Goal: Task Accomplishment & Management: Use online tool/utility

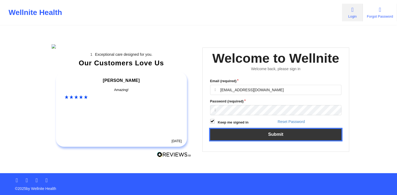
click at [252, 141] on button "Submit" at bounding box center [275, 134] width 131 height 11
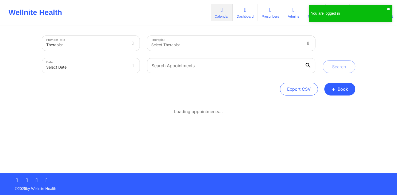
click at [388, 10] on button "✖︎" at bounding box center [388, 9] width 3 height 4
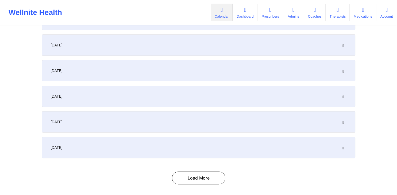
scroll to position [122, 0]
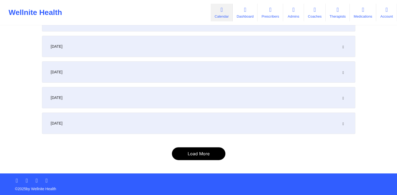
click at [209, 154] on button "Load More" at bounding box center [198, 153] width 53 height 13
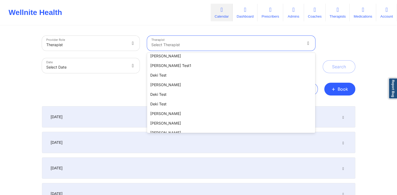
scroll to position [0, 0]
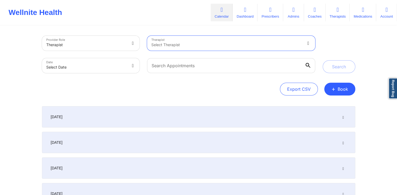
click at [188, 43] on div at bounding box center [226, 45] width 150 height 6
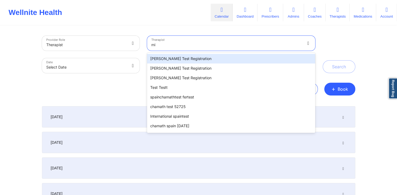
type input "m"
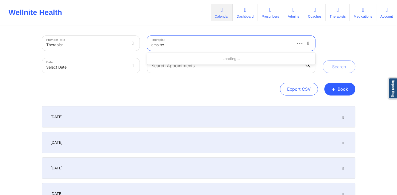
type input "cms test"
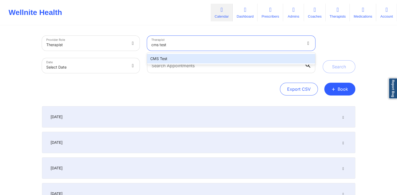
click at [203, 57] on div "CMS Test" at bounding box center [231, 59] width 168 height 10
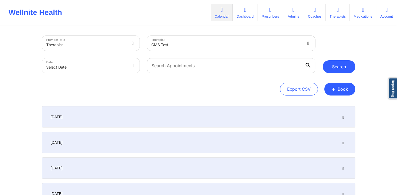
click at [334, 63] on button "Search" at bounding box center [338, 66] width 33 height 13
click at [346, 114] on div "[DATE]" at bounding box center [198, 116] width 313 height 21
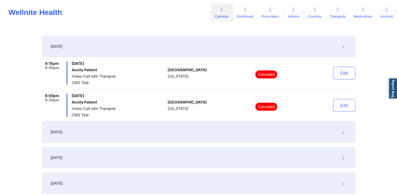
scroll to position [84, 0]
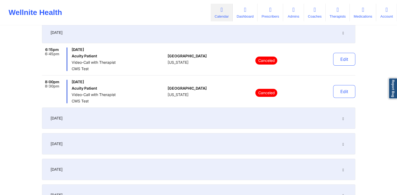
click at [346, 116] on div "[DATE]" at bounding box center [198, 118] width 313 height 21
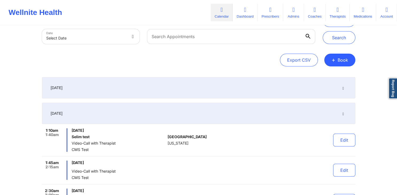
scroll to position [0, 0]
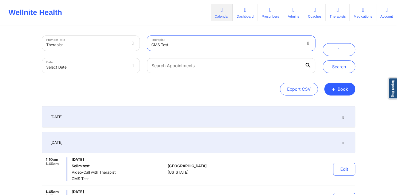
click at [201, 43] on div at bounding box center [226, 45] width 150 height 6
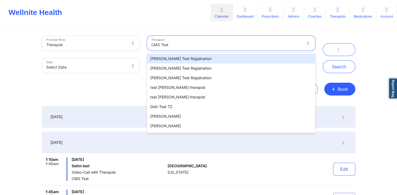
drag, startPoint x: 201, startPoint y: 43, endPoint x: 174, endPoint y: 46, distance: 28.0
click at [174, 46] on div at bounding box center [226, 45] width 150 height 6
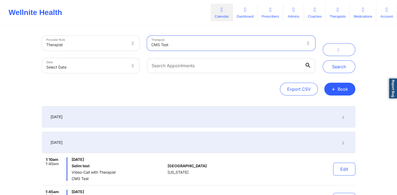
click at [161, 45] on div at bounding box center [226, 45] width 150 height 6
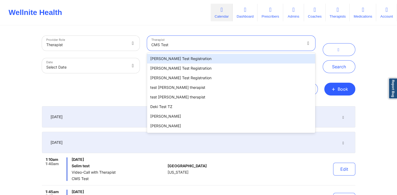
click at [161, 45] on div at bounding box center [226, 45] width 150 height 6
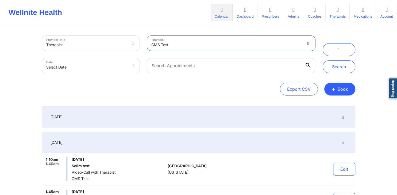
click at [161, 45] on div at bounding box center [226, 45] width 150 height 6
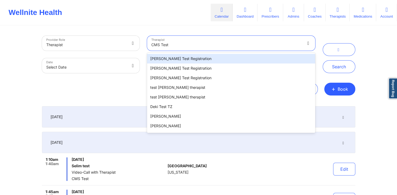
type input "b"
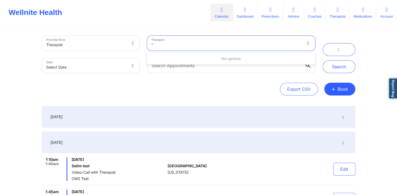
type input "'"
click at [110, 90] on div "Export CSV + Book" at bounding box center [198, 89] width 313 height 13
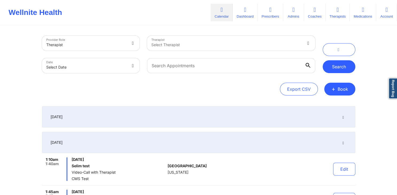
click at [326, 64] on button "Search" at bounding box center [338, 66] width 33 height 13
click at [321, 110] on div "[DATE]" at bounding box center [198, 116] width 313 height 21
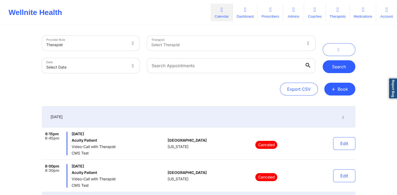
click at [335, 68] on button "Search" at bounding box center [338, 66] width 33 height 13
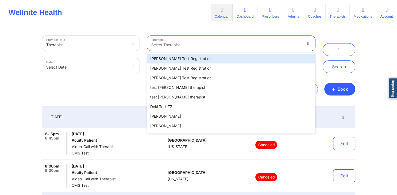
click at [221, 47] on div at bounding box center [226, 45] width 150 height 6
click at [220, 56] on div "Micheal Test Registration" at bounding box center [231, 59] width 168 height 10
click at [266, 45] on div at bounding box center [226, 45] width 150 height 6
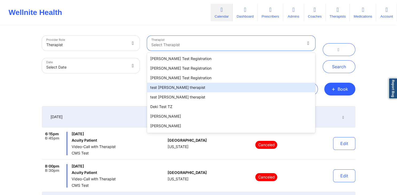
click at [213, 84] on div "test khushbu therapist" at bounding box center [231, 88] width 168 height 10
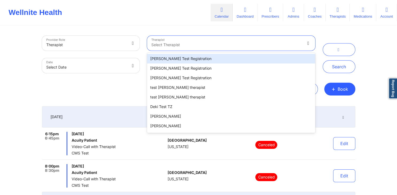
click at [272, 48] on div "Select Therapist" at bounding box center [224, 43] width 155 height 15
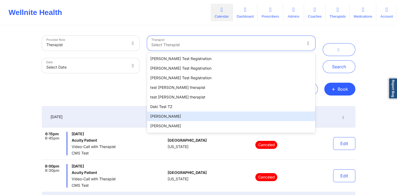
click at [172, 120] on div "David Tester" at bounding box center [231, 117] width 168 height 10
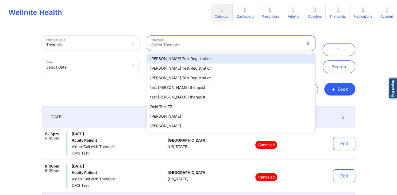
click at [297, 41] on div "Select Therapist" at bounding box center [224, 43] width 155 height 15
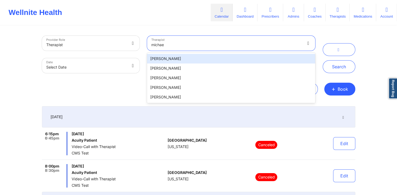
type input "michael"
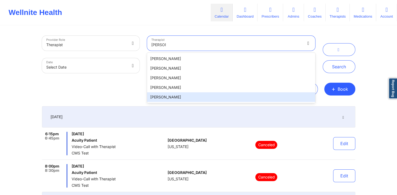
click at [202, 97] on div "Michael Davis" at bounding box center [231, 97] width 168 height 10
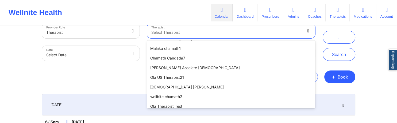
scroll to position [1194, 0]
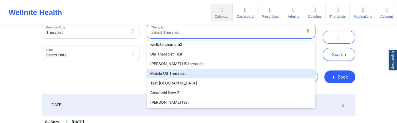
click at [212, 74] on div "Mobile US Therapist" at bounding box center [231, 73] width 168 height 10
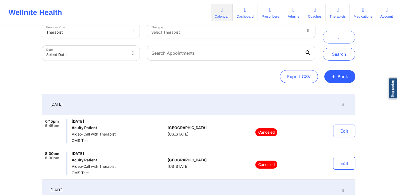
click at [137, 81] on div "Export CSV + Book" at bounding box center [198, 76] width 313 height 13
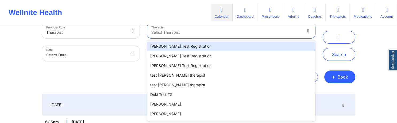
click at [225, 35] on div at bounding box center [226, 32] width 150 height 6
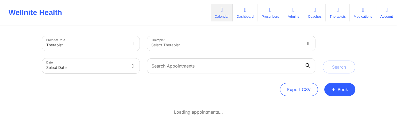
scroll to position [13, 0]
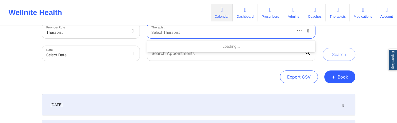
click at [234, 32] on div at bounding box center [221, 32] width 140 height 6
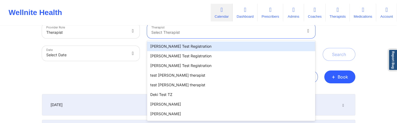
click at [305, 33] on div at bounding box center [308, 30] width 13 height 15
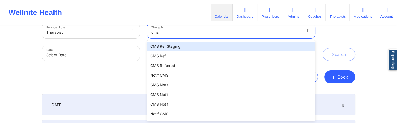
type input "cms"
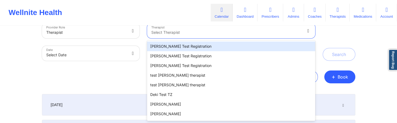
click at [198, 33] on div at bounding box center [226, 32] width 150 height 6
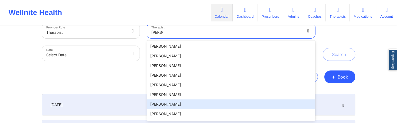
type input "David"
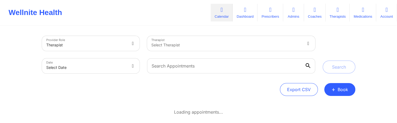
scroll to position [13, 0]
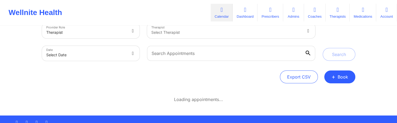
scroll to position [13, 0]
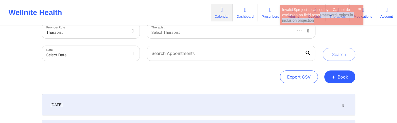
drag, startPoint x: 349, startPoint y: 21, endPoint x: 321, endPoint y: 13, distance: 29.1
click at [321, 13] on div "Invalid $project :: caused by :: Cannot do exclusion on field resetPasswordExpi…" at bounding box center [320, 15] width 76 height 16
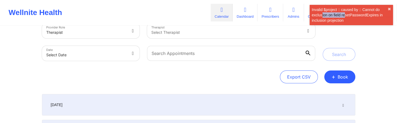
drag, startPoint x: 321, startPoint y: 13, endPoint x: 325, endPoint y: 14, distance: 4.0
click at [323, 14] on div "Invalid $project :: caused by :: Cannot do exclusion on field resetPasswordExpi…" at bounding box center [349, 15] width 76 height 16
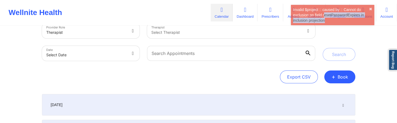
drag, startPoint x: 342, startPoint y: 20, endPoint x: 322, endPoint y: 12, distance: 21.1
click at [323, 12] on div "Invalid $project :: caused by :: Cannot do exclusion on field resetPasswordExpi…" at bounding box center [331, 15] width 76 height 16
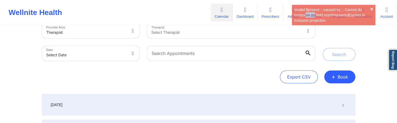
drag, startPoint x: 322, startPoint y: 12, endPoint x: 303, endPoint y: 14, distance: 19.3
click at [303, 14] on div "Invalid $project :: caused by :: Cannot do exclusion on field resetPasswordExpi…" at bounding box center [332, 15] width 76 height 16
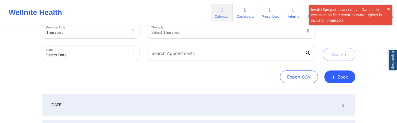
click at [311, 9] on div "Invalid $project :: caused by :: Cannot do exclusion on field resetPasswordExpi…" at bounding box center [349, 15] width 76 height 16
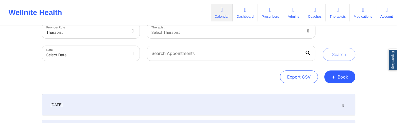
click at [311, 9] on icon at bounding box center [314, 10] width 7 height 6
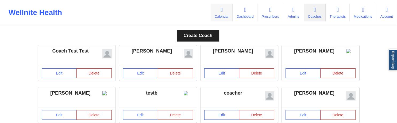
click at [219, 12] on icon at bounding box center [221, 10] width 7 height 6
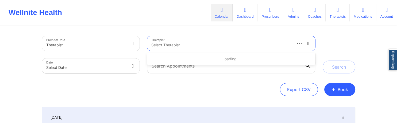
click at [256, 45] on div at bounding box center [221, 45] width 140 height 6
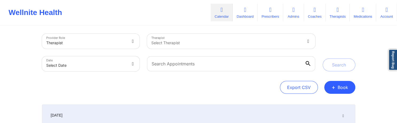
scroll to position [56, 0]
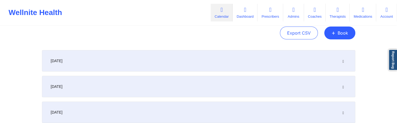
click at [67, 67] on div "[DATE]" at bounding box center [198, 60] width 313 height 21
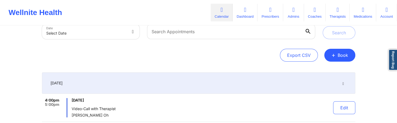
scroll to position [0, 0]
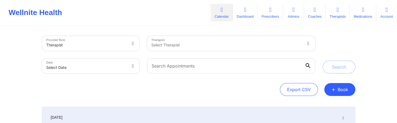
click at [291, 42] on div "Select Therapist" at bounding box center [224, 43] width 155 height 15
click at [183, 44] on div "Therapist Select Therapist" at bounding box center [230, 43] width 175 height 22
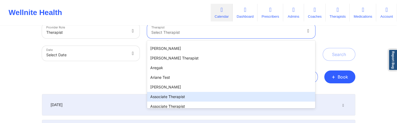
scroll to position [303, 0]
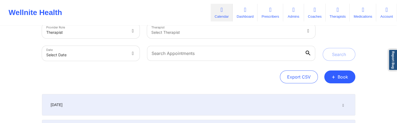
click at [113, 72] on div "Export CSV + Book" at bounding box center [198, 76] width 313 height 13
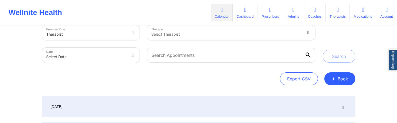
scroll to position [0, 0]
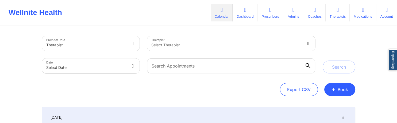
click at [232, 45] on div "Therapist Select Therapist" at bounding box center [230, 43] width 175 height 22
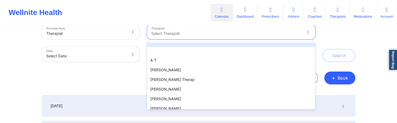
scroll to position [13, 0]
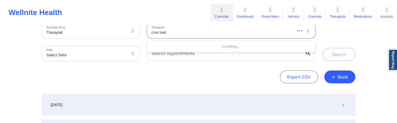
type input "cms test"
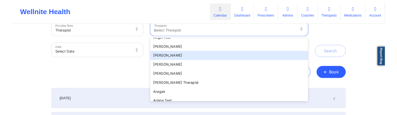
scroll to position [0, 0]
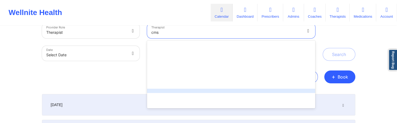
type input "cms"
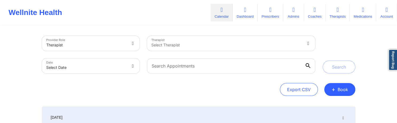
click at [230, 42] on div at bounding box center [226, 45] width 150 height 6
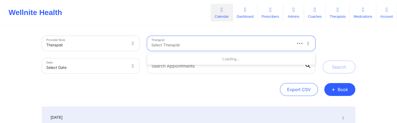
click at [278, 46] on div at bounding box center [221, 45] width 140 height 6
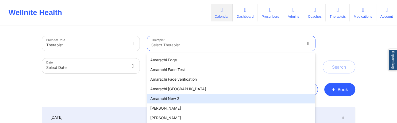
scroll to position [125, 0]
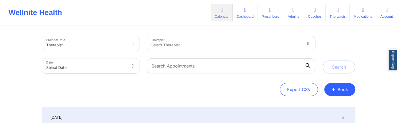
click at [168, 45] on div "Select Therapist" at bounding box center [224, 43] width 155 height 15
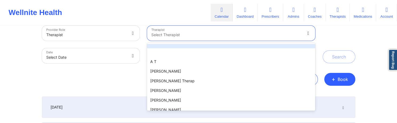
scroll to position [13, 0]
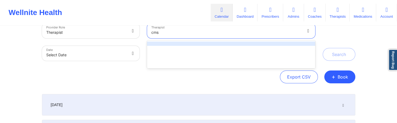
type input "cms"
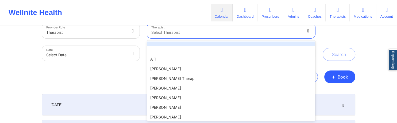
click at [180, 33] on div at bounding box center [226, 32] width 150 height 6
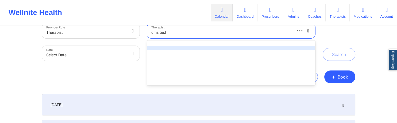
type input "cms test"
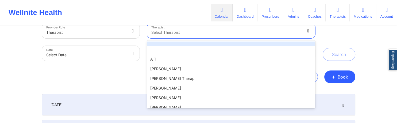
click at [290, 44] on div at bounding box center [231, 43] width 168 height 4
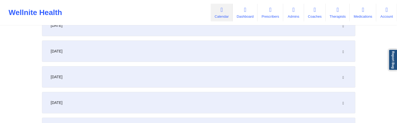
scroll to position [69, 0]
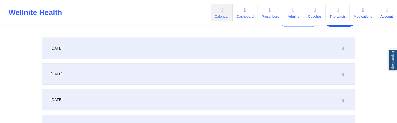
click at [204, 52] on div "[DATE]" at bounding box center [198, 47] width 313 height 21
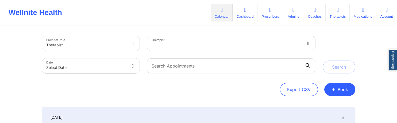
scroll to position [0, 0]
click at [345, 115] on icon at bounding box center [343, 117] width 5 height 4
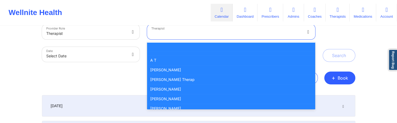
scroll to position [13, 0]
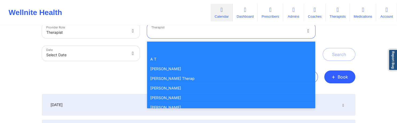
click at [124, 80] on div "Export CSV + Book" at bounding box center [198, 76] width 313 height 13
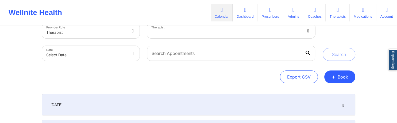
click at [209, 35] on div at bounding box center [226, 32] width 150 height 6
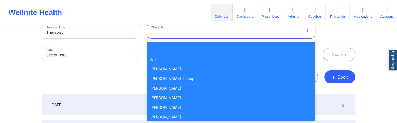
scroll to position [108, 0]
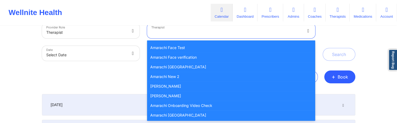
click at [191, 82] on div "Amarachi O." at bounding box center [231, 86] width 168 height 10
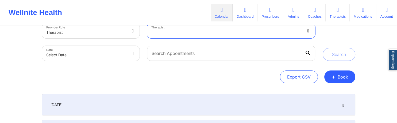
click at [196, 28] on div at bounding box center [226, 32] width 150 height 12
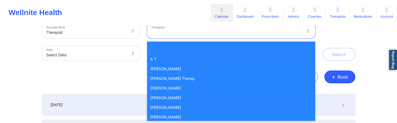
click at [162, 73] on div "Adam Morgan" at bounding box center [231, 69] width 168 height 10
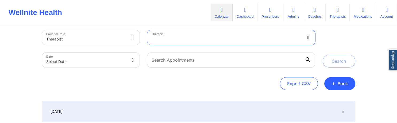
scroll to position [0, 0]
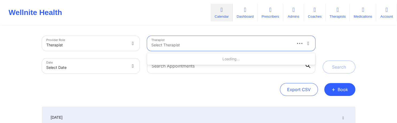
click at [276, 43] on div at bounding box center [221, 45] width 140 height 6
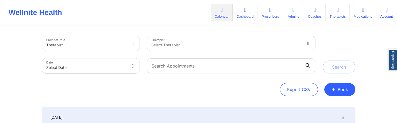
click at [204, 49] on div "Select Therapist" at bounding box center [231, 43] width 168 height 15
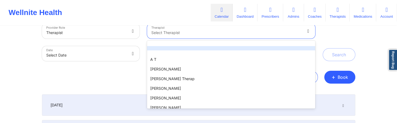
scroll to position [13, 0]
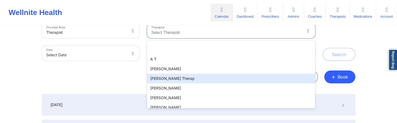
click at [178, 77] on div "Adam Therap" at bounding box center [231, 78] width 168 height 10
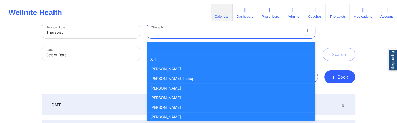
click at [242, 29] on div at bounding box center [226, 32] width 150 height 12
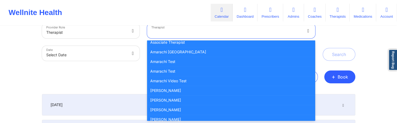
scroll to position [675, 0]
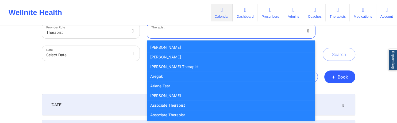
click at [182, 105] on div "Associate Therapist" at bounding box center [231, 105] width 168 height 10
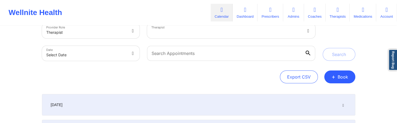
click at [68, 81] on div "Export CSV + Book" at bounding box center [198, 76] width 313 height 13
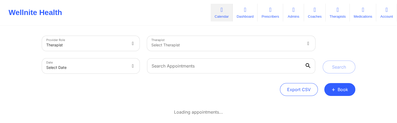
click at [254, 39] on div "Select Therapist" at bounding box center [224, 43] width 155 height 15
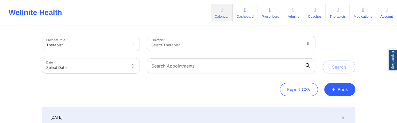
click at [278, 53] on div "Therapist Select Therapist" at bounding box center [230, 43] width 175 height 22
click at [276, 49] on div "Select Therapist" at bounding box center [231, 43] width 168 height 15
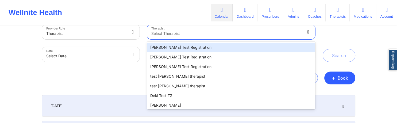
scroll to position [13, 0]
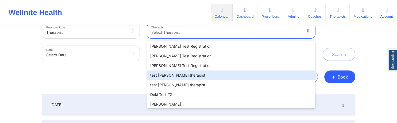
click at [230, 76] on div "test [PERSON_NAME] therapist" at bounding box center [231, 75] width 168 height 10
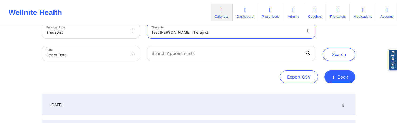
click at [306, 31] on icon at bounding box center [307, 30] width 5 height 5
click at [333, 36] on div "Search" at bounding box center [338, 41] width 33 height 37
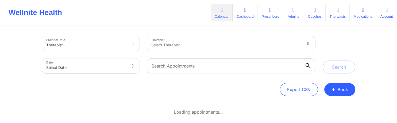
scroll to position [13, 0]
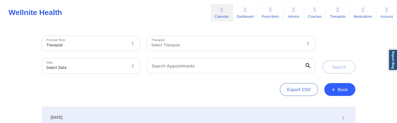
click at [298, 44] on div "Select Therapist" at bounding box center [231, 43] width 168 height 15
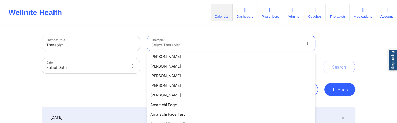
scroll to position [98, 0]
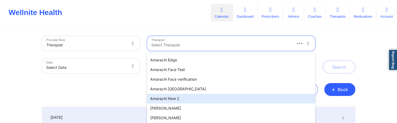
click at [189, 100] on div "Amarachi New 2" at bounding box center [231, 98] width 168 height 10
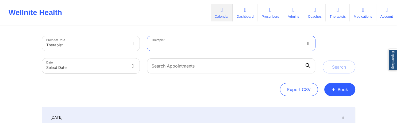
click at [213, 45] on div "option Amarachi New 2, selected." at bounding box center [231, 43] width 168 height 15
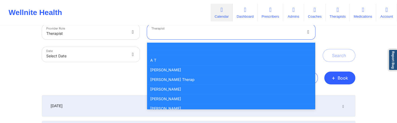
scroll to position [13, 0]
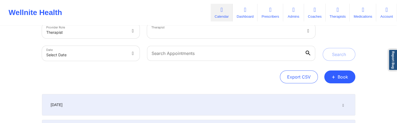
click at [131, 80] on div "Export CSV + Book" at bounding box center [198, 76] width 313 height 13
click at [184, 30] on div at bounding box center [226, 32] width 150 height 6
click at [128, 82] on div "Export CSV + Book" at bounding box center [198, 76] width 313 height 13
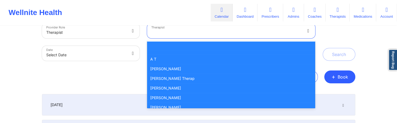
click at [322, 39] on div "Search" at bounding box center [339, 41] width 40 height 37
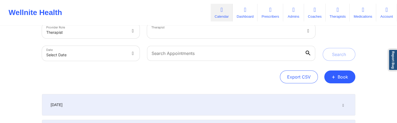
click at [333, 33] on div "Search" at bounding box center [338, 41] width 33 height 37
click at [304, 30] on div at bounding box center [308, 30] width 13 height 15
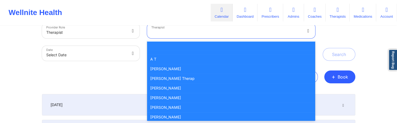
click at [321, 34] on div "Search" at bounding box center [339, 41] width 40 height 37
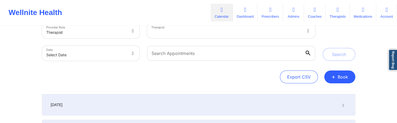
scroll to position [0, 0]
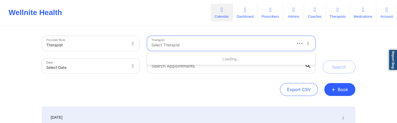
click at [190, 45] on div at bounding box center [221, 45] width 140 height 6
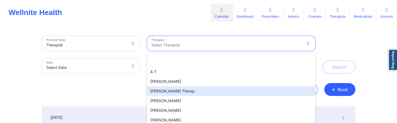
click at [177, 91] on div "[PERSON_NAME] Therap" at bounding box center [231, 91] width 168 height 10
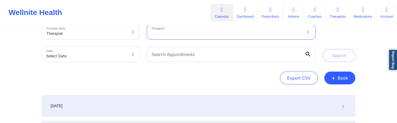
click at [177, 39] on div "option Adam Therap, selected." at bounding box center [231, 31] width 168 height 15
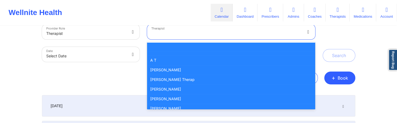
scroll to position [13, 0]
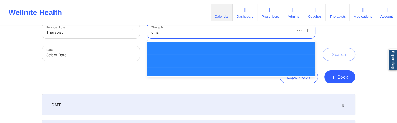
type input "cms"
click at [126, 72] on div "Export CSV + Book" at bounding box center [198, 76] width 313 height 13
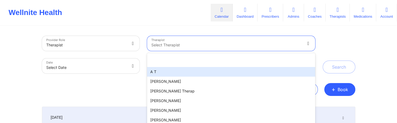
scroll to position [27, 0]
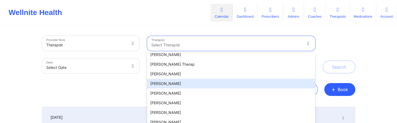
click at [192, 80] on div "[PERSON_NAME]" at bounding box center [231, 84] width 168 height 10
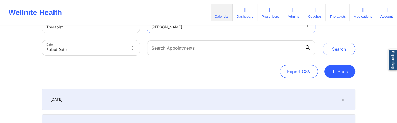
scroll to position [56, 0]
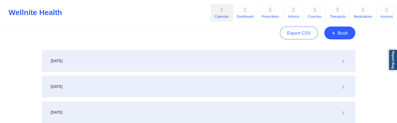
click at [169, 60] on div "[DATE]" at bounding box center [198, 60] width 313 height 21
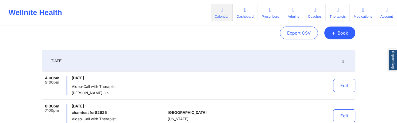
click at [178, 66] on div "[DATE]" at bounding box center [198, 60] width 313 height 21
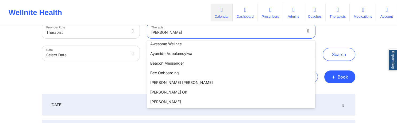
scroll to position [465, 0]
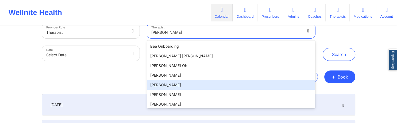
click at [177, 83] on div "Bonnie Odom" at bounding box center [231, 85] width 168 height 10
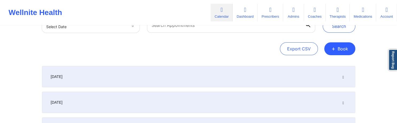
scroll to position [13, 0]
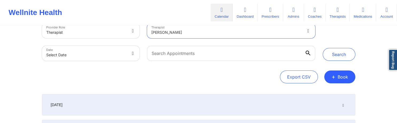
click at [308, 31] on icon at bounding box center [307, 30] width 5 height 5
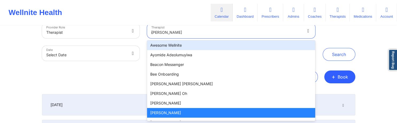
scroll to position [0, 0]
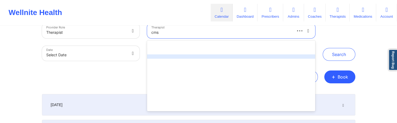
type input "cms"
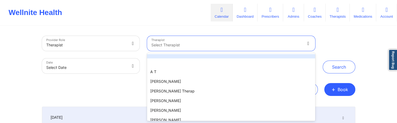
click at [171, 45] on div "Therapist 60 results available. Use Up and Down to choose options, press Enter …" at bounding box center [230, 43] width 175 height 22
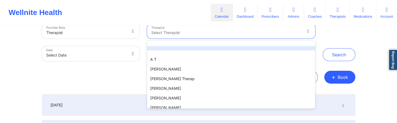
scroll to position [13, 0]
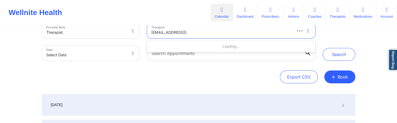
type input "cmstest@wellnite.com"
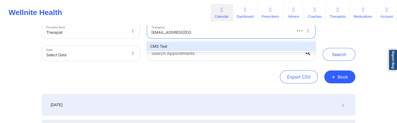
click at [166, 48] on div "CMS Test" at bounding box center [231, 46] width 168 height 10
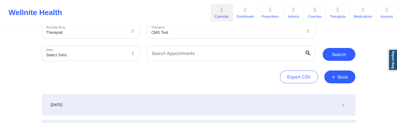
click at [333, 54] on button "Search" at bounding box center [338, 54] width 33 height 13
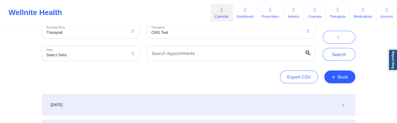
click at [151, 101] on div "[DATE]" at bounding box center [198, 104] width 313 height 21
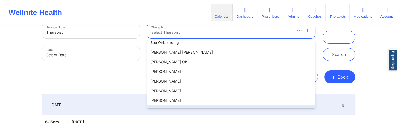
scroll to position [496, 0]
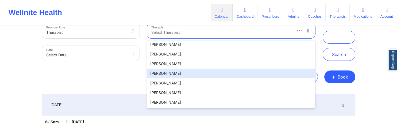
click at [189, 70] on div "Brenda Rodriguez" at bounding box center [231, 73] width 168 height 10
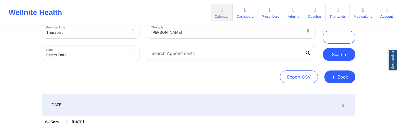
click at [333, 54] on button "Search" at bounding box center [338, 54] width 33 height 13
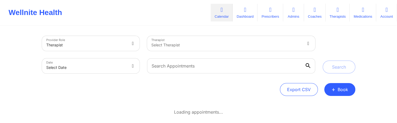
scroll to position [13, 0]
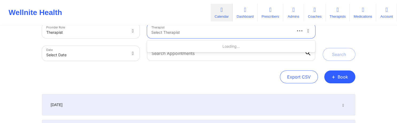
click at [219, 34] on div at bounding box center [221, 32] width 140 height 6
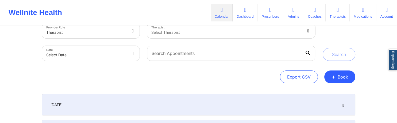
click at [171, 34] on div at bounding box center [226, 32] width 150 height 6
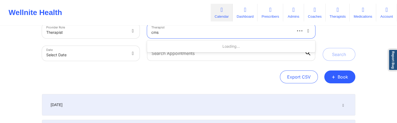
type input "cms"
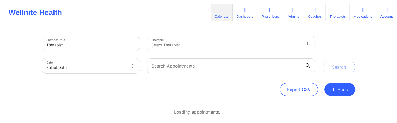
click at [189, 43] on div at bounding box center [226, 45] width 150 height 6
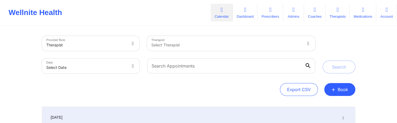
click at [276, 45] on div at bounding box center [226, 45] width 150 height 6
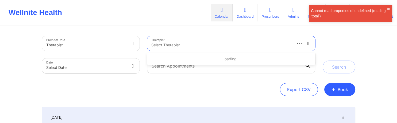
click at [235, 81] on div "Provider Role Therapist Therapist Use Up and Down to choose options, press Ente…" at bounding box center [198, 66] width 313 height 60
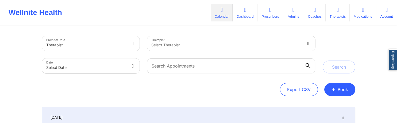
click at [272, 46] on div at bounding box center [226, 45] width 150 height 6
click at [281, 43] on div "Therapist Select Therapist" at bounding box center [230, 43] width 175 height 22
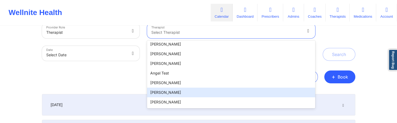
scroll to position [245, 0]
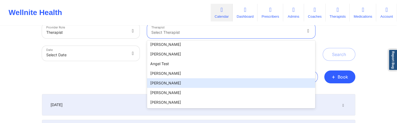
click at [212, 81] on div "Angela Harris" at bounding box center [231, 83] width 168 height 10
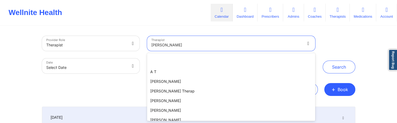
scroll to position [11, 0]
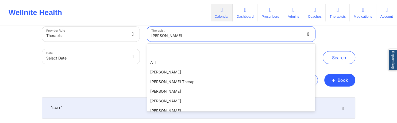
click at [194, 41] on div "option Angela Harris, selected. 40 results available. Use Up and Down to choose…" at bounding box center [231, 33] width 168 height 15
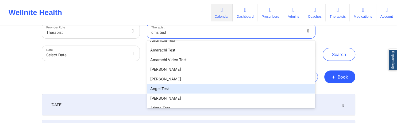
scroll to position [0, 0]
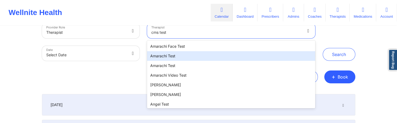
type input "cms test"
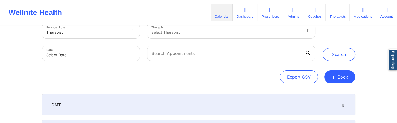
click at [220, 33] on div at bounding box center [226, 32] width 150 height 6
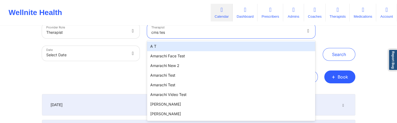
type input "cms test"
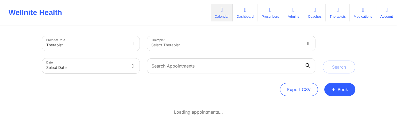
scroll to position [13, 0]
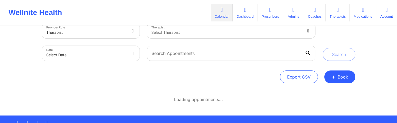
click at [193, 35] on div at bounding box center [226, 32] width 150 height 6
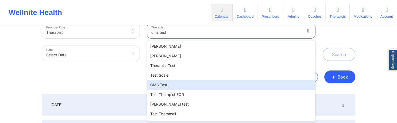
type input "cms test"
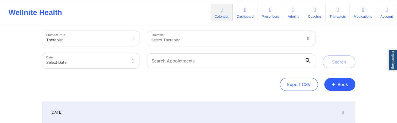
scroll to position [0, 0]
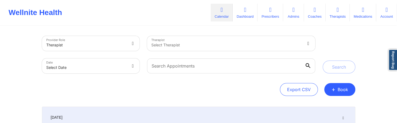
click at [256, 45] on div "Select Therapist" at bounding box center [224, 43] width 155 height 15
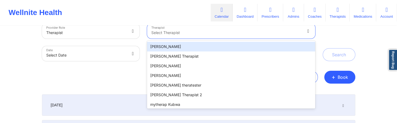
scroll to position [13, 0]
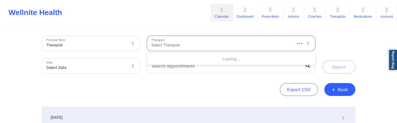
click at [286, 43] on div at bounding box center [221, 45] width 140 height 6
type input "cms test"
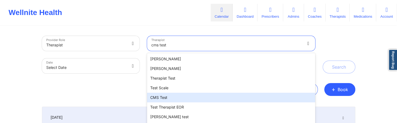
click at [182, 96] on div "CMS Test" at bounding box center [231, 97] width 168 height 10
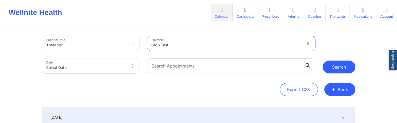
click at [326, 66] on button "Search" at bounding box center [338, 66] width 33 height 13
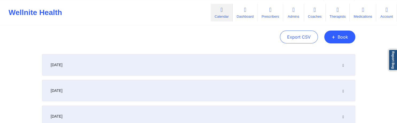
scroll to position [56, 0]
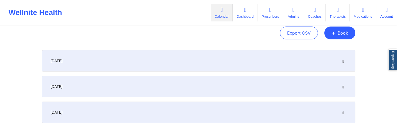
click at [162, 70] on div "[DATE]" at bounding box center [198, 60] width 313 height 21
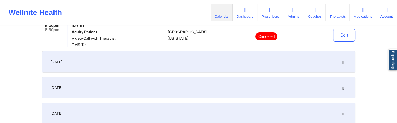
scroll to position [0, 0]
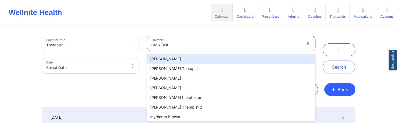
click at [286, 43] on div "CMS Test" at bounding box center [224, 43] width 155 height 15
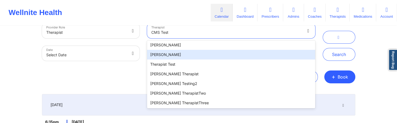
scroll to position [108, 0]
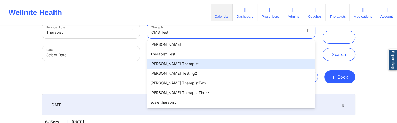
click at [168, 65] on div "[PERSON_NAME] Therapist" at bounding box center [231, 64] width 168 height 10
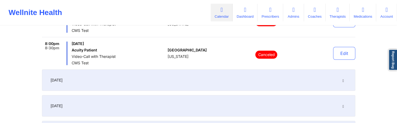
scroll to position [141, 0]
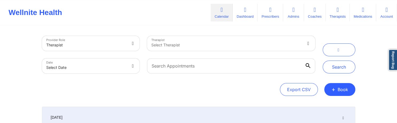
scroll to position [0, 0]
click at [225, 41] on div "Select Therapist" at bounding box center [224, 43] width 155 height 15
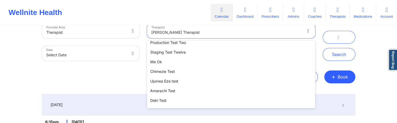
scroll to position [262, 0]
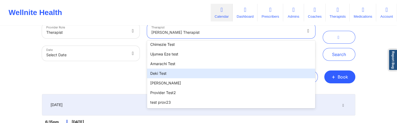
click at [172, 72] on div "Deki Test" at bounding box center [231, 73] width 168 height 10
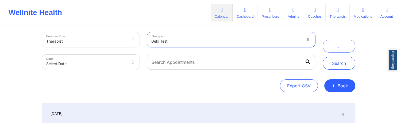
scroll to position [0, 0]
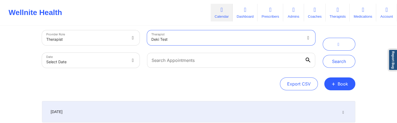
click at [306, 43] on div "Therapist option Deki Test, selected. Deki Test" at bounding box center [230, 37] width 175 height 22
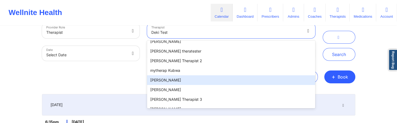
scroll to position [7, 0]
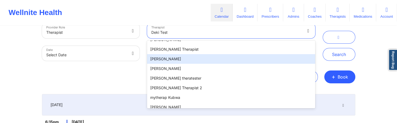
click at [163, 58] on div "[PERSON_NAME]" at bounding box center [231, 59] width 168 height 10
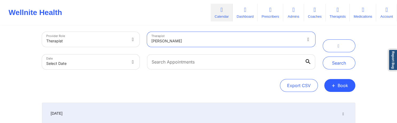
scroll to position [0, 0]
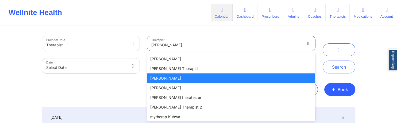
click at [306, 46] on div "option John Doe, selected. 40 results available. Use Up and Down to choose opti…" at bounding box center [231, 43] width 168 height 15
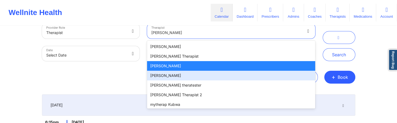
scroll to position [13, 0]
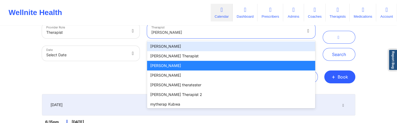
click at [168, 45] on div "[PERSON_NAME]" at bounding box center [231, 46] width 168 height 10
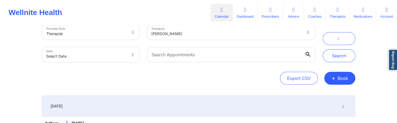
scroll to position [0, 0]
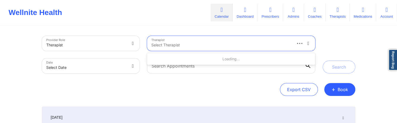
click at [304, 45] on div at bounding box center [303, 43] width 24 height 15
type input "cm"
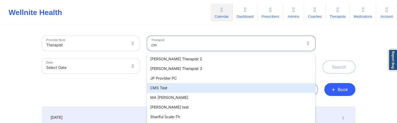
click at [178, 86] on div "CMS Test" at bounding box center [231, 88] width 168 height 10
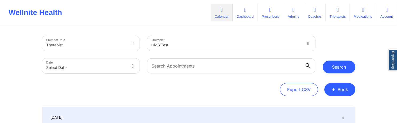
click at [340, 66] on button "Search" at bounding box center [338, 66] width 33 height 13
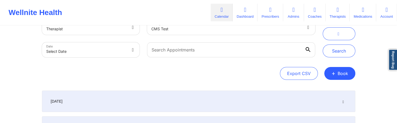
scroll to position [28, 0]
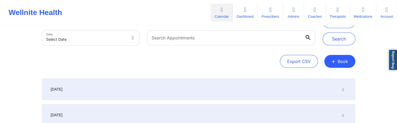
click at [124, 89] on div "[DATE]" at bounding box center [198, 88] width 313 height 21
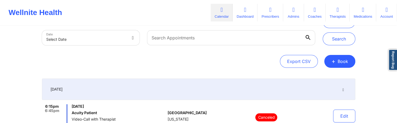
click at [126, 84] on div "[DATE]" at bounding box center [198, 88] width 313 height 21
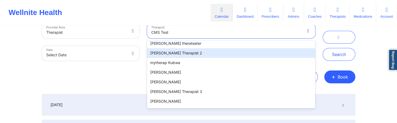
scroll to position [54, 0]
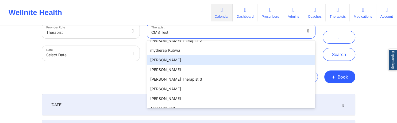
click at [182, 59] on div "[PERSON_NAME]" at bounding box center [231, 60] width 168 height 10
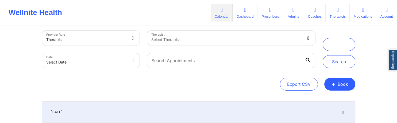
scroll to position [0, 0]
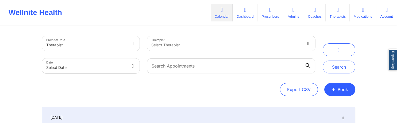
click at [256, 45] on div "Therapist Select Therapist" at bounding box center [230, 43] width 175 height 22
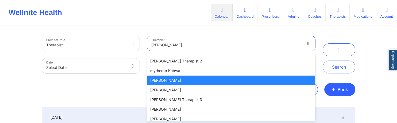
click at [165, 79] on div "[PERSON_NAME]" at bounding box center [231, 80] width 168 height 10
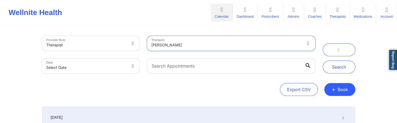
click at [173, 45] on div "Therapist option David Adeleye, selected. David Adeleye" at bounding box center [230, 43] width 175 height 22
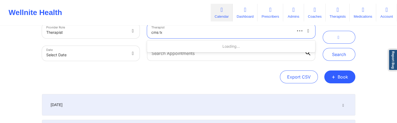
type input "cms test"
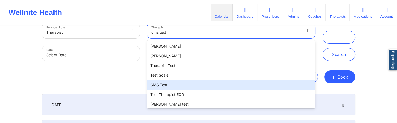
click at [175, 83] on div "CMS Test" at bounding box center [231, 85] width 168 height 10
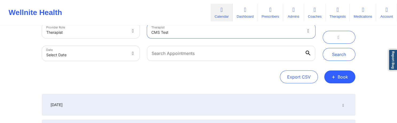
click at [308, 30] on icon at bounding box center [307, 30] width 5 height 5
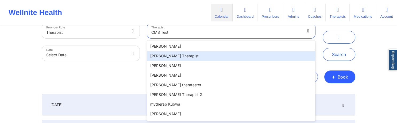
click at [185, 58] on div "[PERSON_NAME] Therapist" at bounding box center [231, 56] width 168 height 10
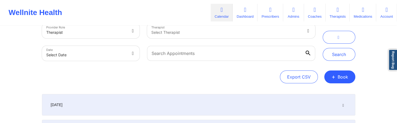
click at [144, 78] on div "Export CSV + Book" at bounding box center [198, 76] width 313 height 13
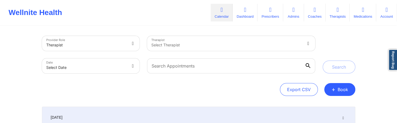
click at [301, 44] on div "Select Therapist" at bounding box center [224, 43] width 155 height 15
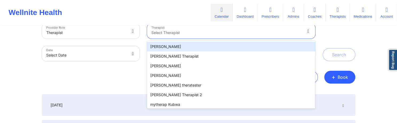
scroll to position [13, 0]
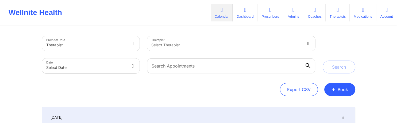
click at [305, 44] on div at bounding box center [308, 43] width 13 height 15
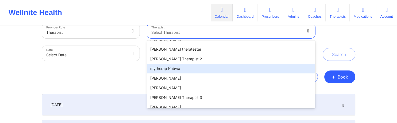
scroll to position [27, 0]
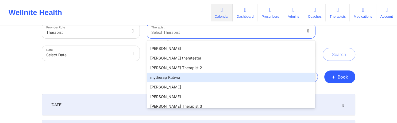
click at [179, 77] on div "mytherap Kubwa" at bounding box center [231, 77] width 168 height 10
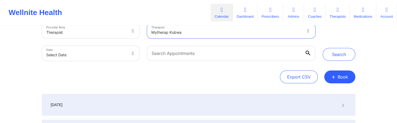
click at [232, 33] on div at bounding box center [226, 32] width 150 height 6
type input "cms test"
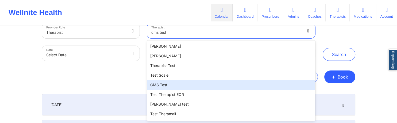
click at [195, 85] on div "CMS Test" at bounding box center [231, 85] width 168 height 10
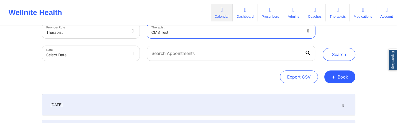
click at [305, 31] on div at bounding box center [308, 30] width 13 height 15
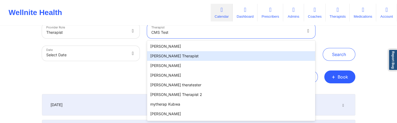
click at [185, 58] on div "[PERSON_NAME] Therapist" at bounding box center [231, 56] width 168 height 10
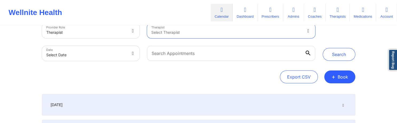
click at [204, 32] on div at bounding box center [226, 32] width 150 height 6
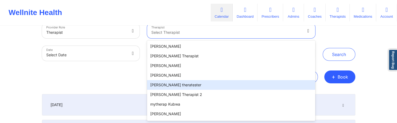
click at [188, 84] on div "[PERSON_NAME] theratester" at bounding box center [231, 85] width 168 height 10
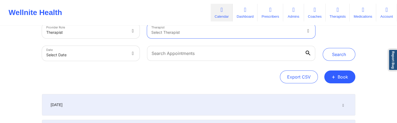
click at [184, 35] on div at bounding box center [226, 32] width 150 height 6
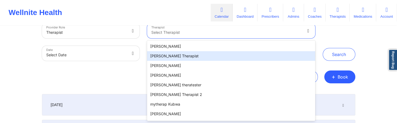
click at [183, 57] on div "[PERSON_NAME] Therapist" at bounding box center [231, 56] width 168 height 10
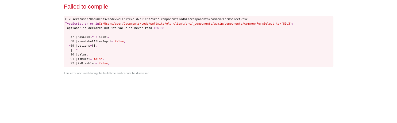
scroll to position [13, 0]
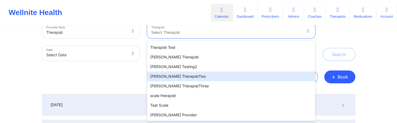
scroll to position [168, 0]
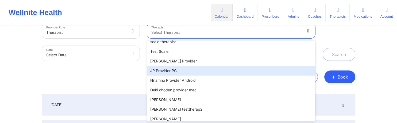
click at [169, 73] on div "JP Provider PC" at bounding box center [231, 71] width 168 height 10
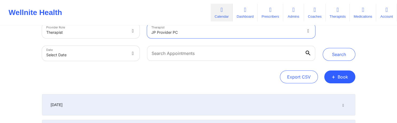
click at [256, 33] on div at bounding box center [226, 32] width 150 height 6
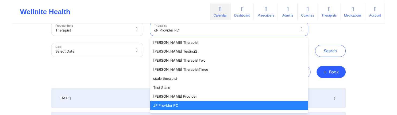
scroll to position [0, 0]
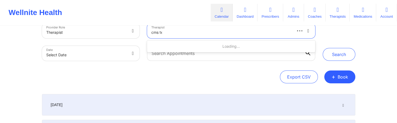
type input "cms test"
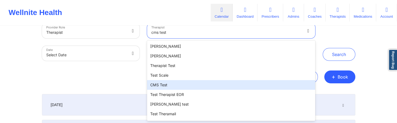
click at [184, 84] on div "CMS Test" at bounding box center [231, 85] width 168 height 10
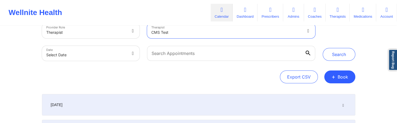
click at [306, 32] on icon at bounding box center [307, 30] width 5 height 5
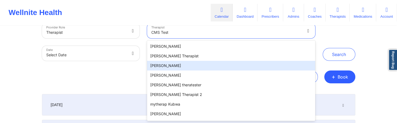
click at [184, 61] on div "[PERSON_NAME]" at bounding box center [231, 66] width 168 height 10
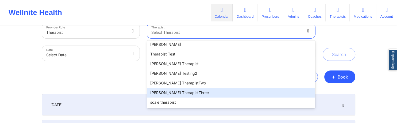
scroll to position [127, 0]
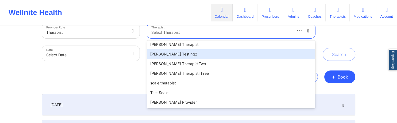
click at [179, 58] on div "[PERSON_NAME] Testing2" at bounding box center [231, 54] width 168 height 10
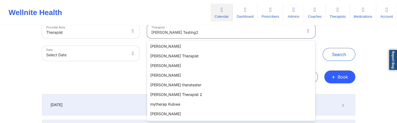
click at [186, 36] on div "[PERSON_NAME] Testing2" at bounding box center [226, 32] width 150 height 12
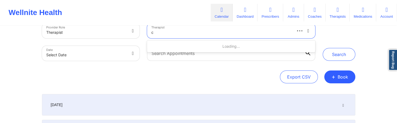
scroll to position [0, 0]
type input "cms"
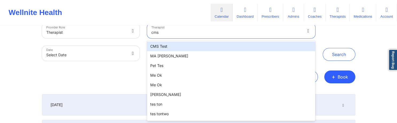
click at [165, 46] on div "CMS Test" at bounding box center [231, 46] width 168 height 10
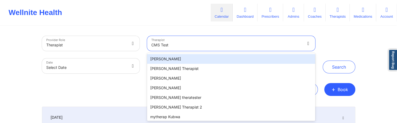
scroll to position [13, 0]
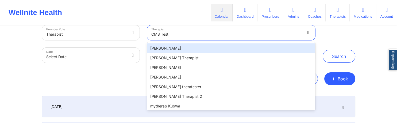
click at [309, 40] on div "option CMS Test, selected. 40 results available. Use Up and Down to choose opti…" at bounding box center [231, 32] width 168 height 15
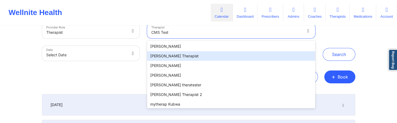
click at [183, 57] on div "Elisa Therapist" at bounding box center [231, 56] width 168 height 10
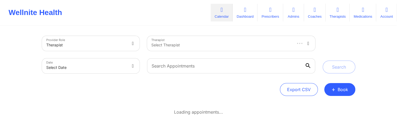
scroll to position [13, 0]
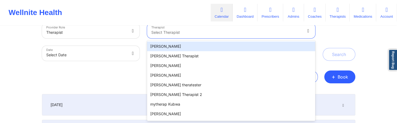
scroll to position [12, 0]
click at [284, 30] on div at bounding box center [226, 32] width 150 height 6
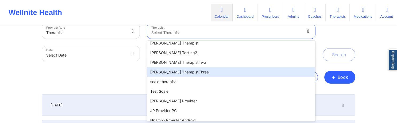
scroll to position [141, 0]
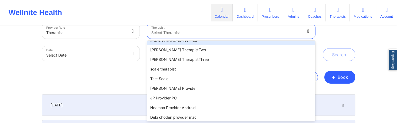
click at [174, 33] on div at bounding box center [226, 32] width 150 height 6
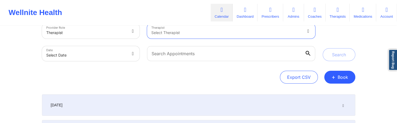
type input "d"
type input "s"
type input "cms test"
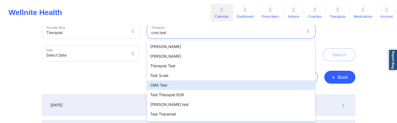
click at [168, 81] on div "CMS Test" at bounding box center [231, 85] width 168 height 10
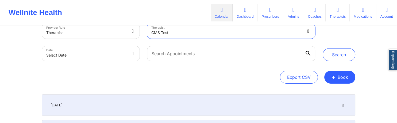
click at [308, 30] on icon at bounding box center [307, 31] width 5 height 5
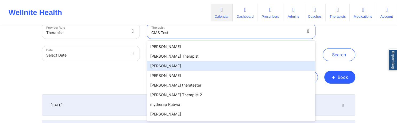
click at [202, 62] on div "[PERSON_NAME]" at bounding box center [231, 66] width 168 height 10
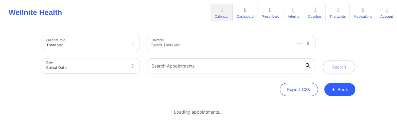
scroll to position [12, 0]
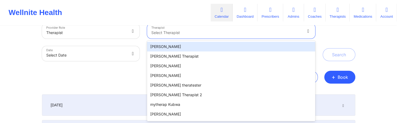
click at [305, 36] on div at bounding box center [308, 31] width 13 height 15
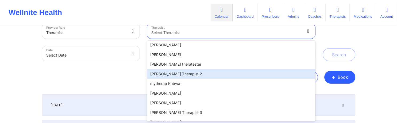
scroll to position [27, 0]
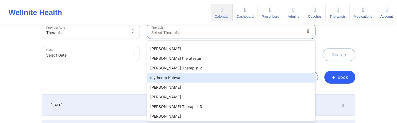
click at [187, 76] on div "mytherap Kubwa" at bounding box center [231, 78] width 168 height 10
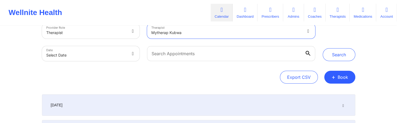
click at [207, 32] on div at bounding box center [226, 32] width 150 height 6
type input "cms"
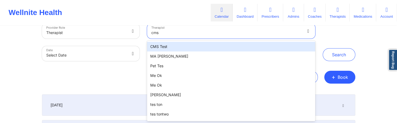
click at [216, 46] on div "CMS Test" at bounding box center [231, 47] width 168 height 10
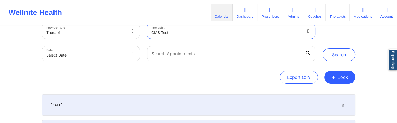
click at [309, 30] on icon at bounding box center [307, 31] width 5 height 5
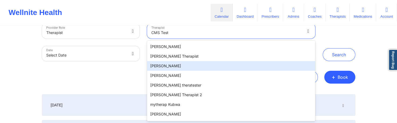
click at [188, 63] on div "[PERSON_NAME]" at bounding box center [231, 66] width 168 height 10
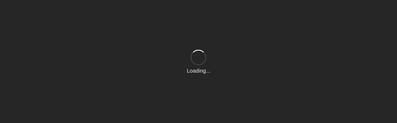
scroll to position [12, 0]
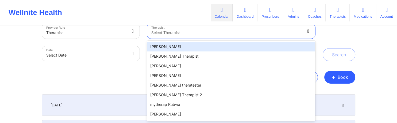
click at [211, 46] on div "[PERSON_NAME]" at bounding box center [231, 47] width 168 height 10
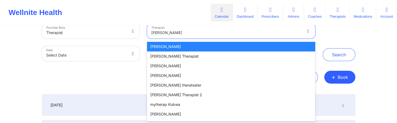
click at [307, 33] on icon at bounding box center [307, 31] width 5 height 5
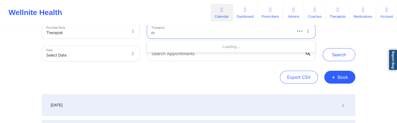
type input "cms"
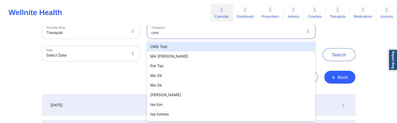
click at [198, 43] on div "CMS Test" at bounding box center [231, 47] width 168 height 10
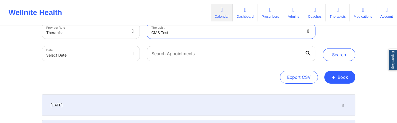
click at [309, 31] on icon at bounding box center [307, 31] width 5 height 5
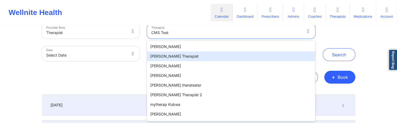
click at [241, 53] on div "Elisa Therapist" at bounding box center [231, 56] width 168 height 10
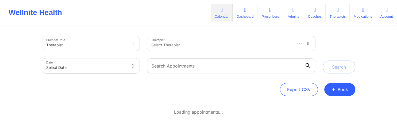
scroll to position [12, 0]
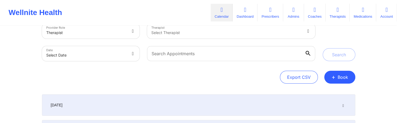
click at [289, 34] on div at bounding box center [226, 32] width 150 height 6
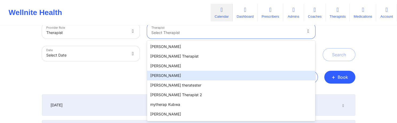
click at [186, 78] on div "andrey sheff" at bounding box center [231, 76] width 168 height 10
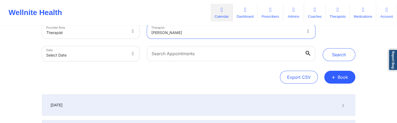
click at [291, 31] on div at bounding box center [226, 32] width 150 height 6
type input "cms"
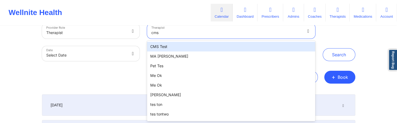
click at [186, 45] on div "CMS Test" at bounding box center [231, 47] width 168 height 10
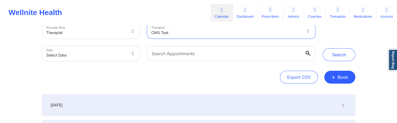
click at [307, 32] on icon at bounding box center [307, 31] width 5 height 5
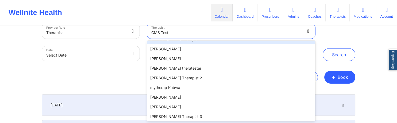
scroll to position [27, 0]
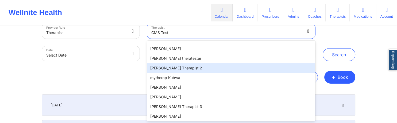
click at [176, 66] on div "[PERSON_NAME] Therapist 2" at bounding box center [231, 68] width 168 height 10
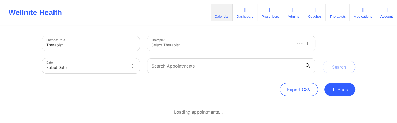
scroll to position [12, 0]
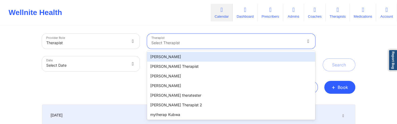
scroll to position [11, 0]
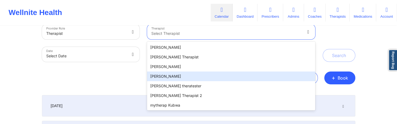
click at [194, 70] on div "John Doe" at bounding box center [231, 67] width 168 height 10
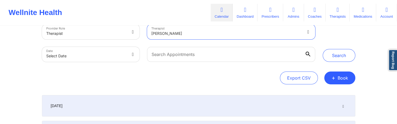
click at [206, 34] on div at bounding box center [226, 33] width 150 height 6
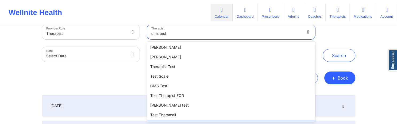
type input "cms test"
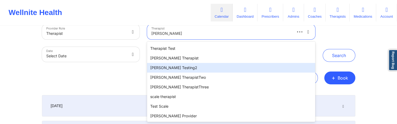
scroll to position [0, 0]
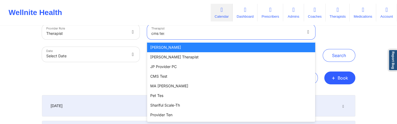
type input "cms test"
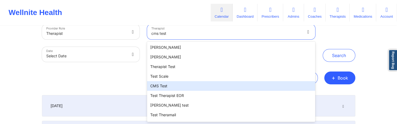
click at [185, 84] on div "CMS Test" at bounding box center [231, 86] width 168 height 10
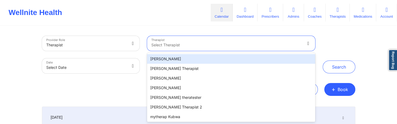
scroll to position [11, 0]
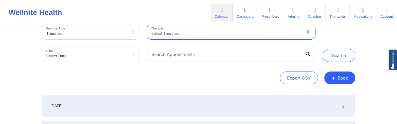
click at [246, 33] on div at bounding box center [226, 33] width 150 height 6
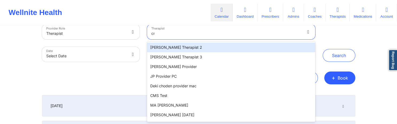
type input "cms"
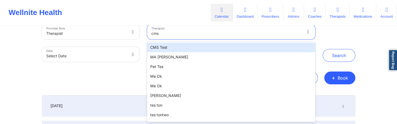
click at [240, 46] on div "CMS Test" at bounding box center [231, 47] width 168 height 10
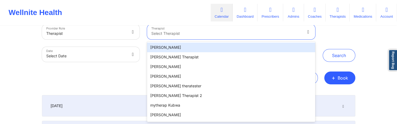
click at [188, 36] on div at bounding box center [226, 33] width 150 height 6
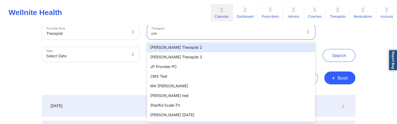
type input "c"
type input "cm"
click at [140, 43] on div "Date Select Date" at bounding box center [90, 54] width 105 height 22
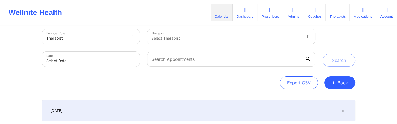
click at [193, 46] on div "Therapist Select Therapist" at bounding box center [230, 36] width 175 height 22
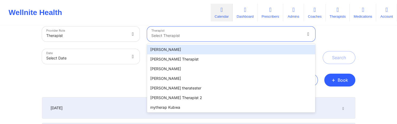
scroll to position [11, 0]
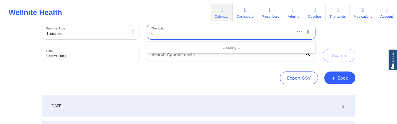
type input "cms"
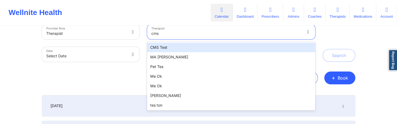
click at [174, 48] on div "CMS Test" at bounding box center [231, 47] width 168 height 10
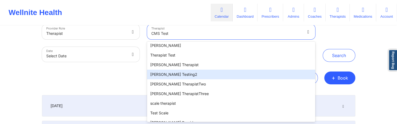
scroll to position [0, 0]
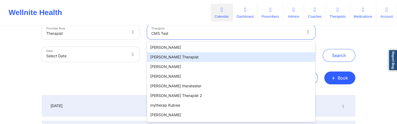
click at [164, 56] on div "[PERSON_NAME] Therapist" at bounding box center [231, 57] width 168 height 10
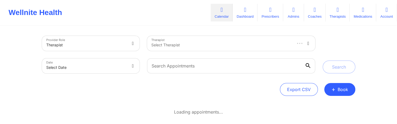
scroll to position [11, 0]
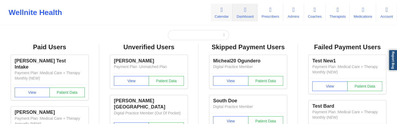
click at [218, 17] on link "Calendar" at bounding box center [221, 13] width 22 height 18
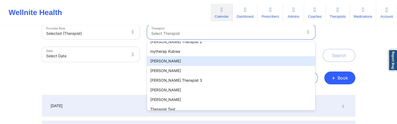
scroll to position [81, 0]
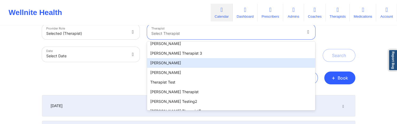
click at [180, 64] on div "Andy Test" at bounding box center [231, 63] width 168 height 10
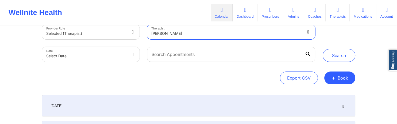
click at [218, 33] on div at bounding box center [226, 33] width 150 height 6
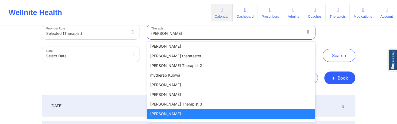
scroll to position [0, 0]
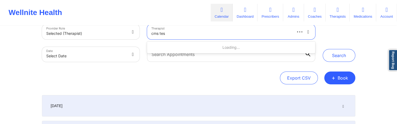
type input "cms test"
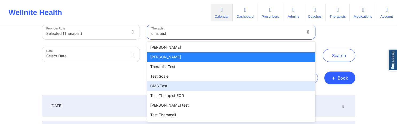
click at [173, 85] on div "CMS Test" at bounding box center [231, 86] width 168 height 10
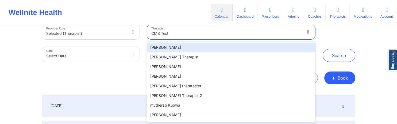
click at [306, 32] on icon at bounding box center [307, 31] width 5 height 5
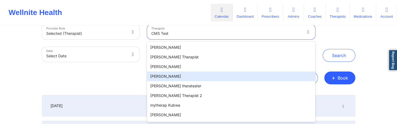
click at [193, 73] on div "andrey sheff" at bounding box center [231, 76] width 168 height 10
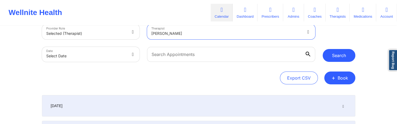
click at [328, 56] on button "Search" at bounding box center [338, 55] width 33 height 13
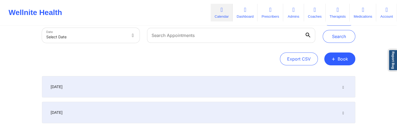
scroll to position [40, 0]
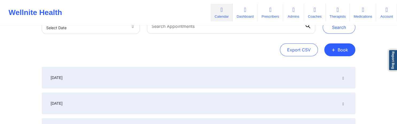
click at [256, 77] on div "[DATE]" at bounding box center [198, 77] width 313 height 21
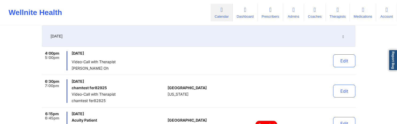
scroll to position [68, 0]
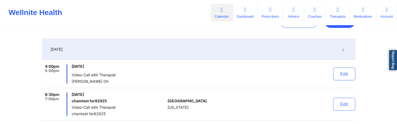
click at [341, 50] on icon at bounding box center [343, 49] width 5 height 4
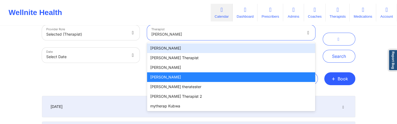
scroll to position [11, 0]
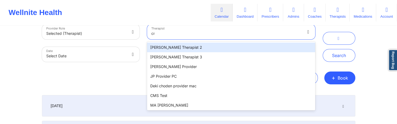
type input "cms"
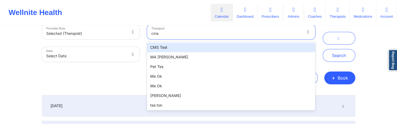
click at [285, 48] on div "CMS Test" at bounding box center [231, 47] width 168 height 10
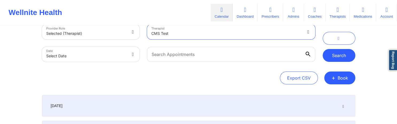
click at [340, 52] on button "Search" at bounding box center [338, 55] width 33 height 13
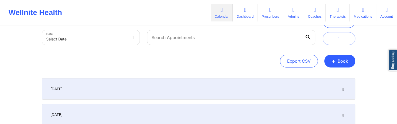
scroll to position [40, 0]
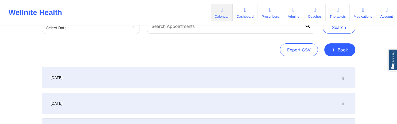
click at [338, 78] on div "[DATE]" at bounding box center [198, 77] width 313 height 21
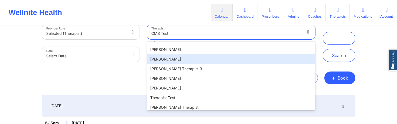
scroll to position [54, 0]
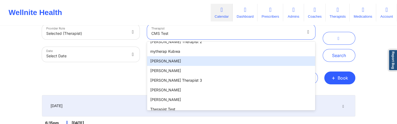
click at [169, 62] on div "David Adeleye" at bounding box center [231, 61] width 168 height 10
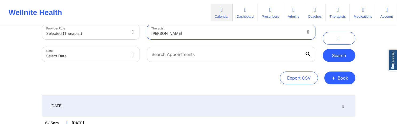
click at [331, 57] on button "Search" at bounding box center [338, 55] width 33 height 13
click at [83, 71] on div "Export CSV + Book" at bounding box center [198, 77] width 313 height 13
click at [161, 76] on div "Export CSV + Book" at bounding box center [198, 77] width 313 height 13
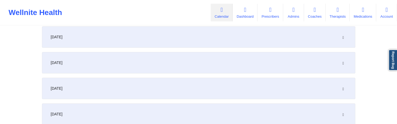
scroll to position [294, 0]
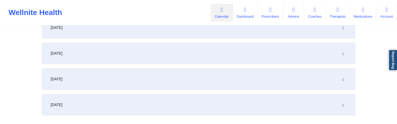
click at [343, 80] on icon at bounding box center [343, 79] width 5 height 4
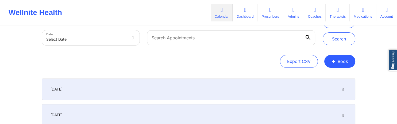
scroll to position [0, 0]
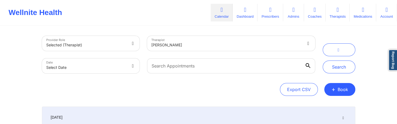
click at [118, 46] on div at bounding box center [86, 45] width 80 height 6
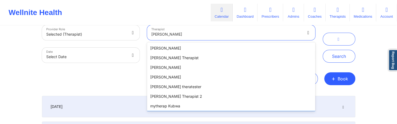
scroll to position [1, 0]
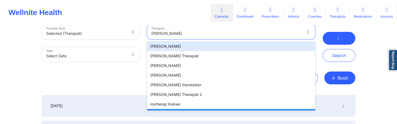
click at [332, 38] on button "button" at bounding box center [338, 38] width 33 height 13
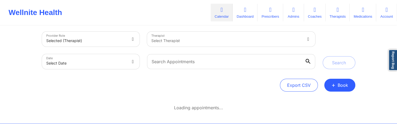
scroll to position [0, 0]
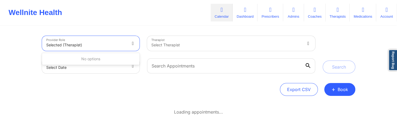
click at [117, 46] on div at bounding box center [86, 45] width 80 height 6
click at [127, 44] on div "Selected (therapist)" at bounding box center [84, 43] width 85 height 15
click at [41, 45] on div "Provider Role Selected (therapist)" at bounding box center [90, 43] width 105 height 22
click at [132, 43] on icon at bounding box center [132, 43] width 5 height 5
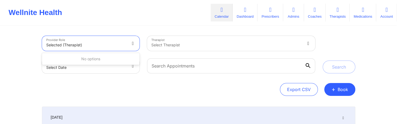
click at [132, 43] on icon at bounding box center [132, 43] width 5 height 5
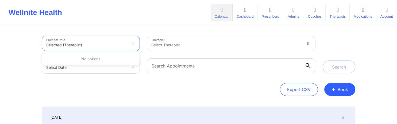
click at [132, 43] on icon at bounding box center [132, 43] width 5 height 5
select select "2025-8"
select select "2025-9"
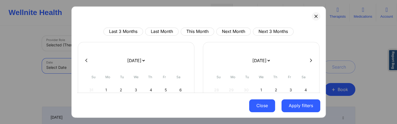
click at [256, 104] on button "Close" at bounding box center [262, 105] width 26 height 13
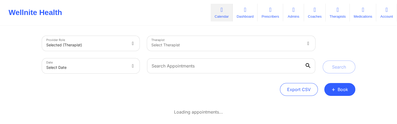
click at [132, 47] on div at bounding box center [133, 43] width 13 height 15
click at [132, 46] on div at bounding box center [133, 43] width 6 height 5
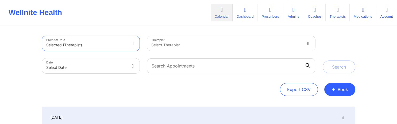
click at [132, 46] on div at bounding box center [133, 43] width 6 height 5
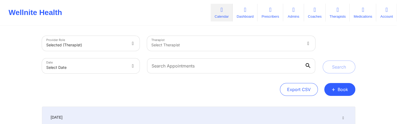
click at [129, 44] on div at bounding box center [133, 43] width 13 height 15
click at [112, 48] on div at bounding box center [86, 45] width 80 height 6
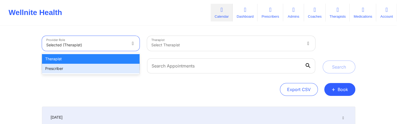
click at [98, 69] on div "Prescriber" at bounding box center [91, 69] width 98 height 10
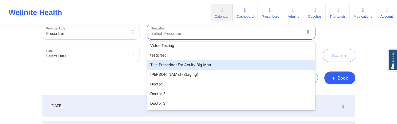
scroll to position [81, 0]
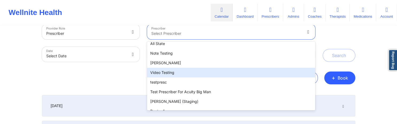
click at [189, 68] on div "Video Testing" at bounding box center [231, 73] width 168 height 10
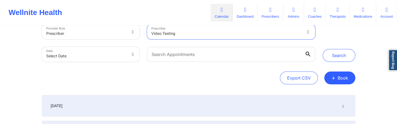
click at [212, 35] on div at bounding box center [226, 33] width 150 height 6
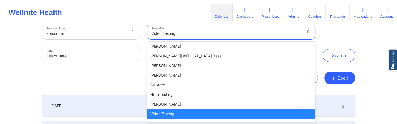
scroll to position [0, 0]
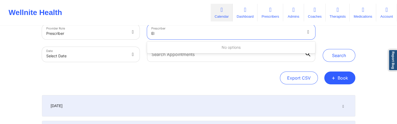
type input "E"
type input "A"
type input "[PERSON_NAME]"
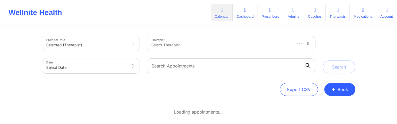
scroll to position [11, 0]
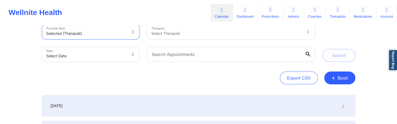
click at [134, 34] on div at bounding box center [133, 31] width 6 height 5
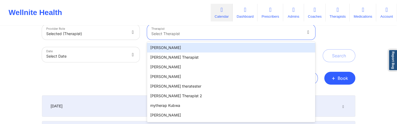
click at [204, 30] on div "Select Therapist" at bounding box center [224, 32] width 155 height 15
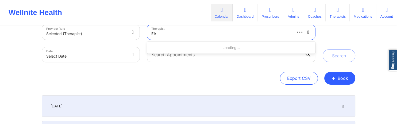
type input "[PERSON_NAME]"
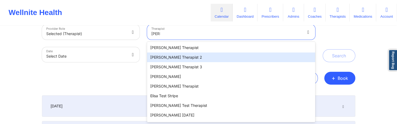
click at [167, 58] on div "[PERSON_NAME] Therapist 2" at bounding box center [231, 57] width 168 height 10
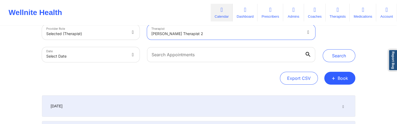
click at [309, 31] on icon at bounding box center [307, 32] width 5 height 5
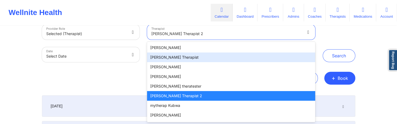
click at [185, 60] on div "[PERSON_NAME] Therapist" at bounding box center [231, 57] width 168 height 10
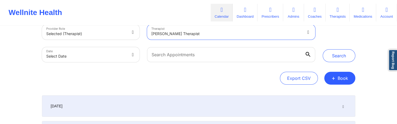
click at [307, 31] on icon at bounding box center [307, 32] width 5 height 5
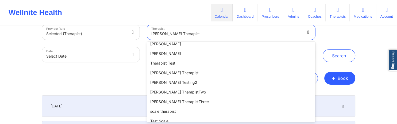
scroll to position [108, 0]
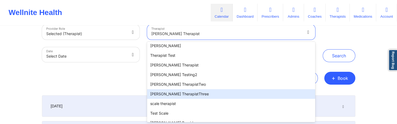
click at [176, 92] on div "[PERSON_NAME] TherapistThree" at bounding box center [231, 94] width 168 height 10
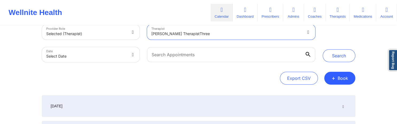
click at [307, 32] on icon at bounding box center [307, 32] width 5 height 5
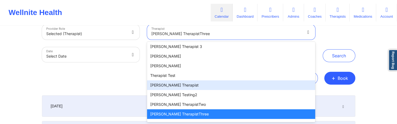
scroll to position [114, 0]
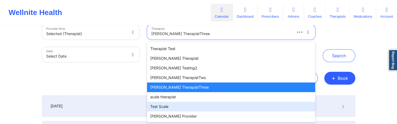
click at [187, 103] on div "Test Scale" at bounding box center [231, 107] width 168 height 10
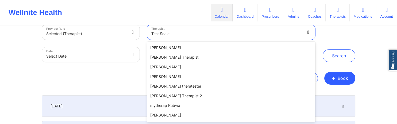
click at [308, 31] on icon at bounding box center [307, 32] width 5 height 5
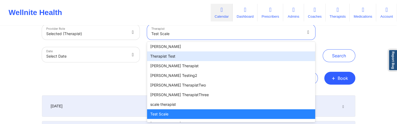
scroll to position [0, 0]
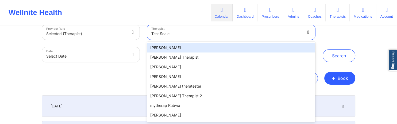
click at [213, 50] on div "[PERSON_NAME]" at bounding box center [231, 48] width 168 height 10
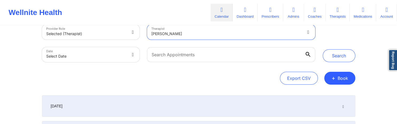
click at [205, 34] on div at bounding box center [226, 33] width 150 height 6
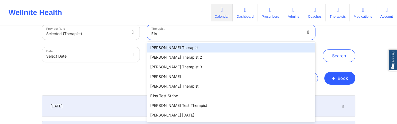
type input "[PERSON_NAME]"
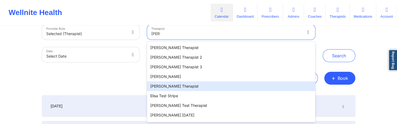
scroll to position [28, 0]
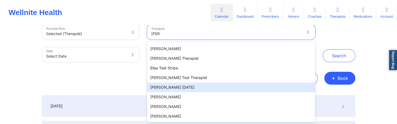
click at [170, 85] on div "Elisa March 3" at bounding box center [231, 87] width 168 height 10
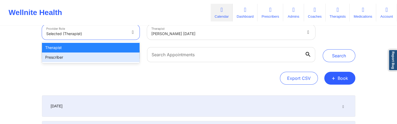
click at [65, 57] on div "Prescriber" at bounding box center [91, 57] width 98 height 10
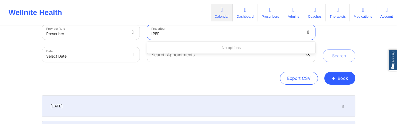
type input "Elisa"
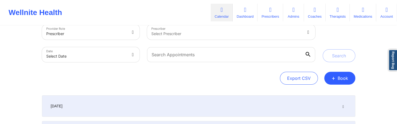
click at [123, 33] on div at bounding box center [86, 33] width 80 height 6
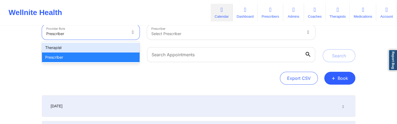
click at [92, 47] on div "Therapist" at bounding box center [91, 48] width 98 height 10
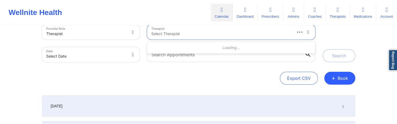
click at [235, 35] on div at bounding box center [221, 33] width 140 height 6
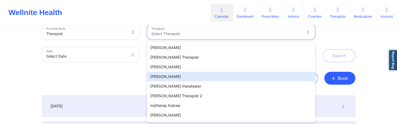
click at [171, 76] on div "andrey sheff" at bounding box center [231, 77] width 168 height 10
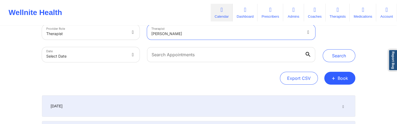
click at [307, 33] on icon at bounding box center [307, 32] width 5 height 5
type input "cms"
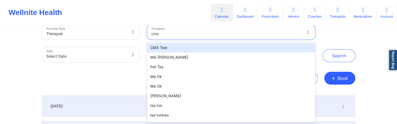
click at [172, 45] on div "CMS Test" at bounding box center [231, 48] width 168 height 10
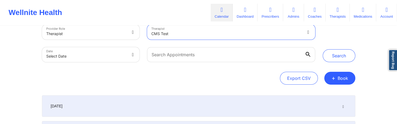
click at [308, 34] on icon at bounding box center [307, 32] width 5 height 5
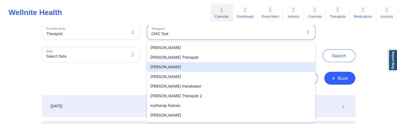
click at [178, 68] on div "John Doe" at bounding box center [231, 67] width 168 height 10
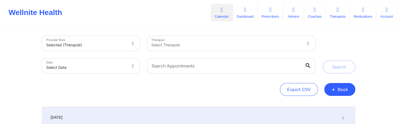
click at [292, 45] on div at bounding box center [226, 45] width 150 height 6
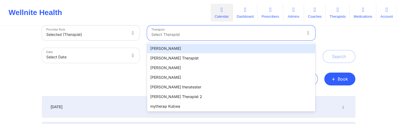
scroll to position [11, 0]
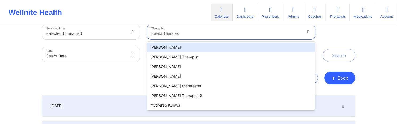
click at [123, 35] on div at bounding box center [86, 33] width 80 height 6
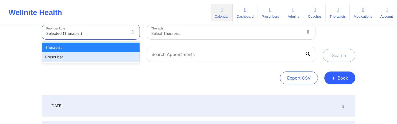
click at [90, 56] on div "Prescriber" at bounding box center [91, 57] width 98 height 10
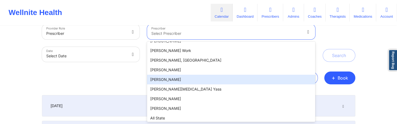
scroll to position [0, 0]
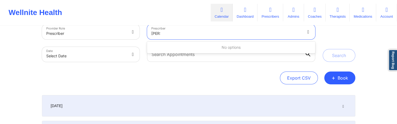
type input "[PERSON_NAME]"
type input "E"
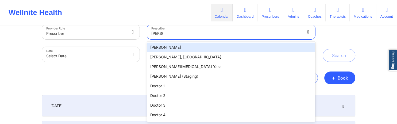
type input "[PERSON_NAME]"
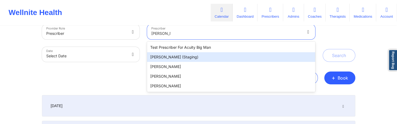
click at [189, 58] on div "[PERSON_NAME] (Staging)" at bounding box center [231, 57] width 168 height 10
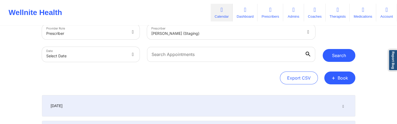
click at [339, 56] on button "Search" at bounding box center [338, 55] width 33 height 13
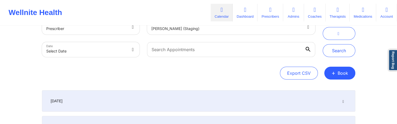
scroll to position [28, 0]
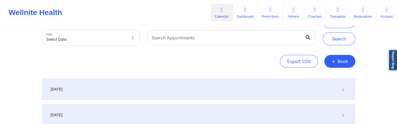
click at [327, 84] on div "[DATE]" at bounding box center [198, 88] width 313 height 21
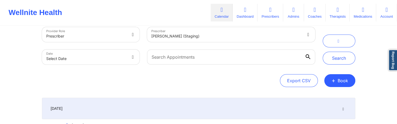
scroll to position [0, 0]
